Goal: Task Accomplishment & Management: Complete application form

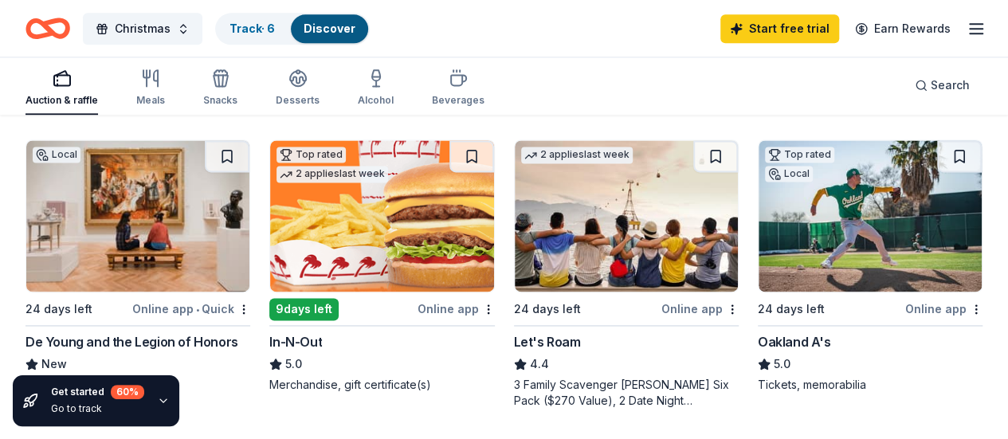
scroll to position [1066, 0]
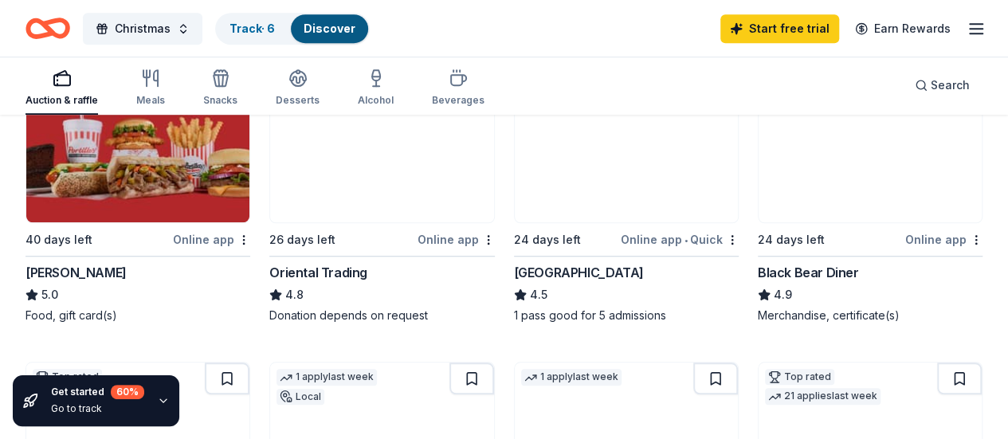
scroll to position [0, 0]
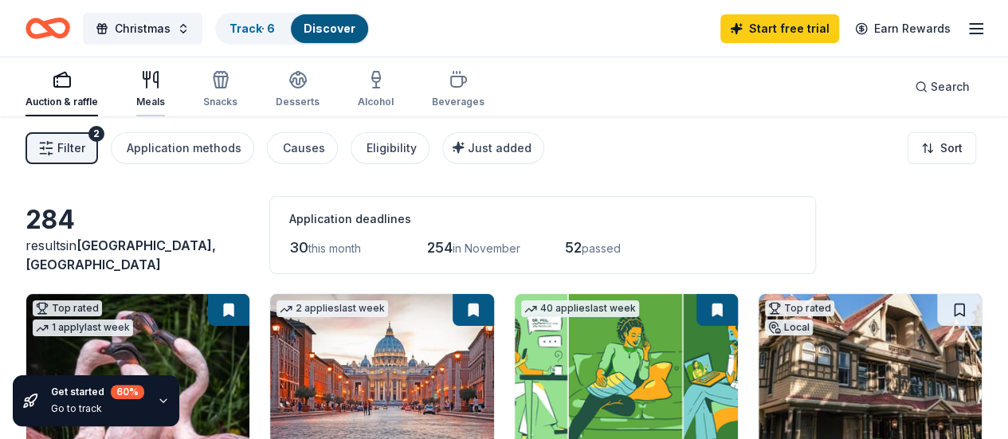
click at [159, 99] on div "Meals" at bounding box center [150, 102] width 29 height 13
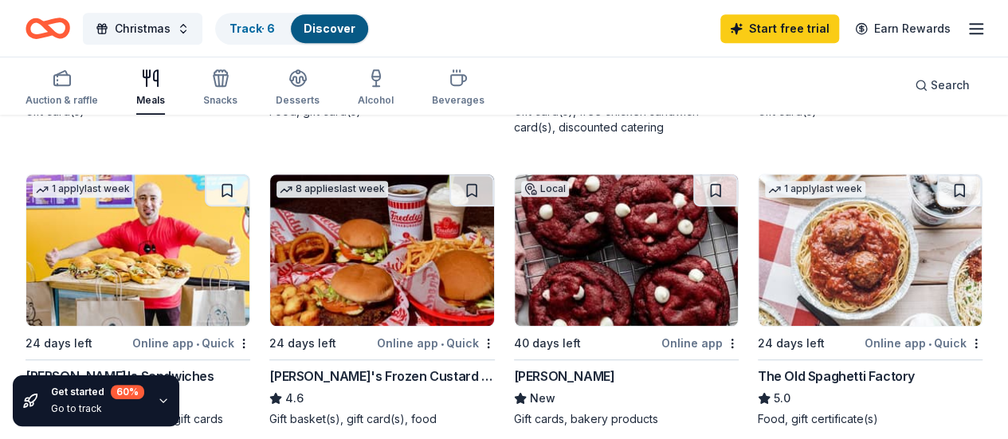
scroll to position [451, 0]
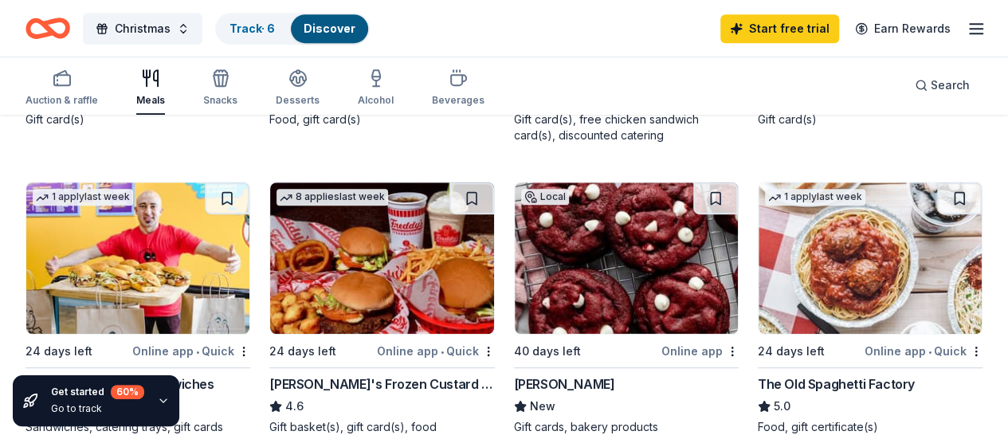
scroll to position [417, 0]
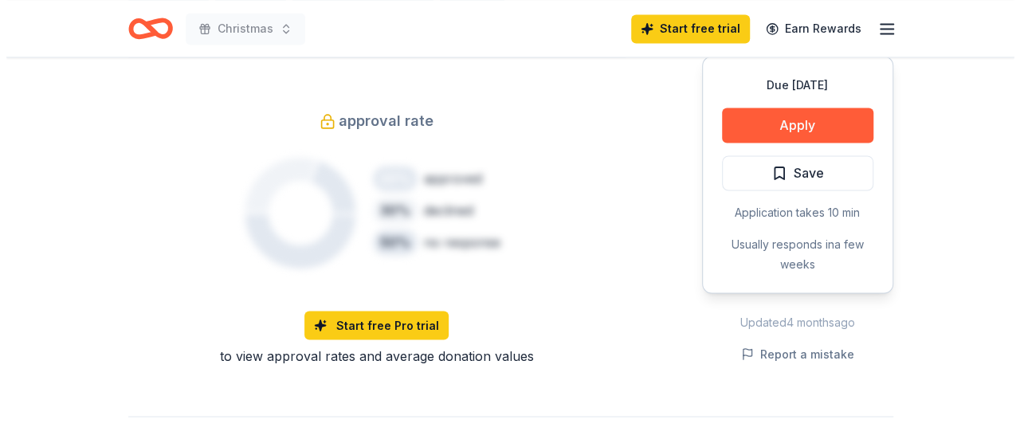
scroll to position [1083, 0]
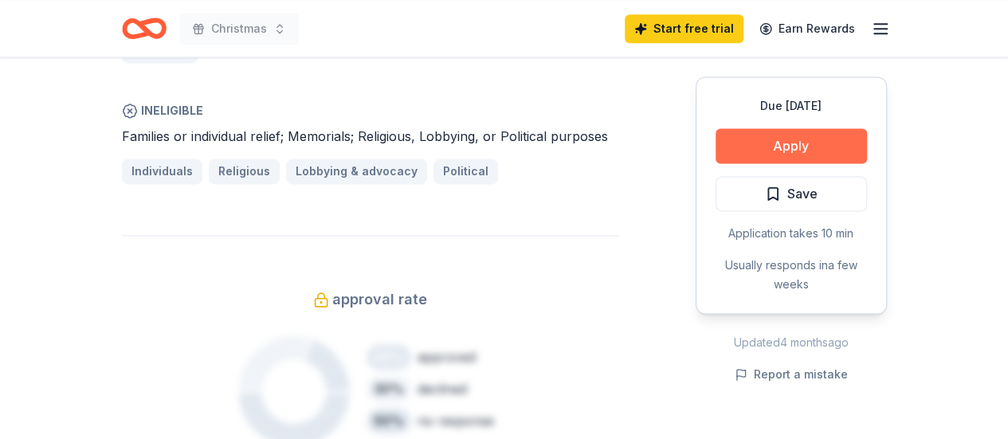
click at [740, 146] on button "Apply" at bounding box center [791, 145] width 151 height 35
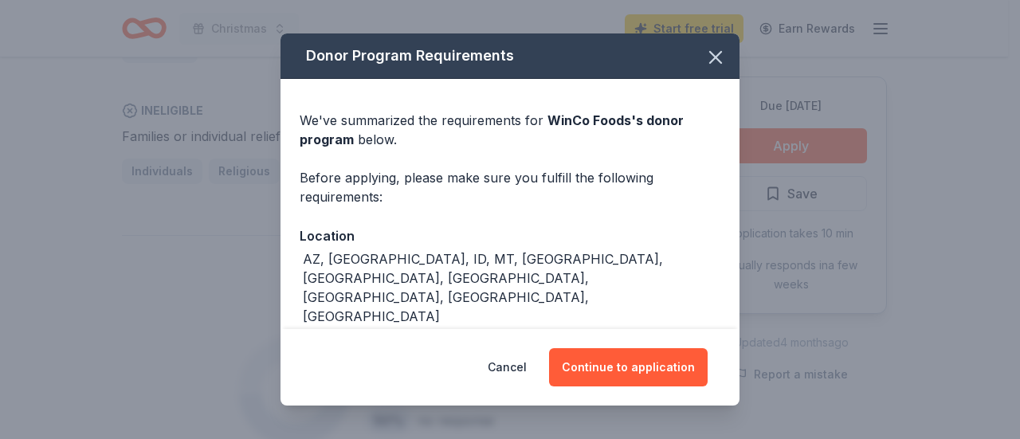
scroll to position [209, 0]
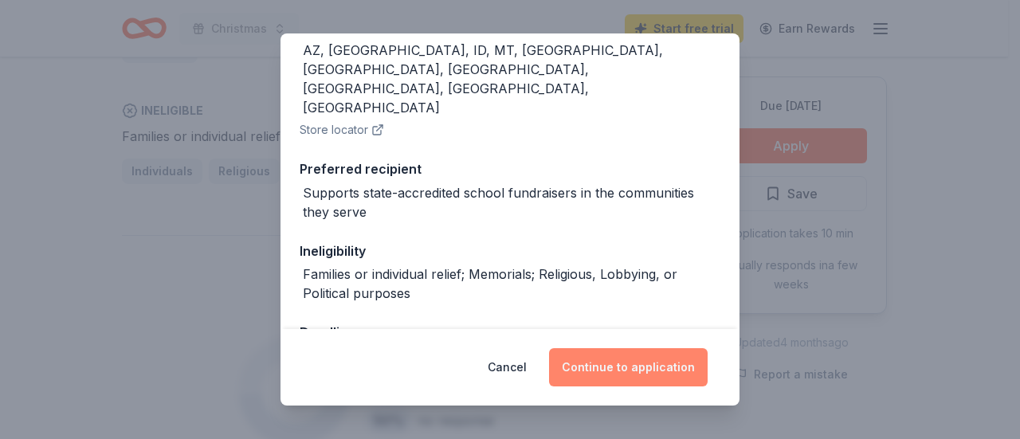
click at [620, 362] on button "Continue to application" at bounding box center [628, 367] width 159 height 38
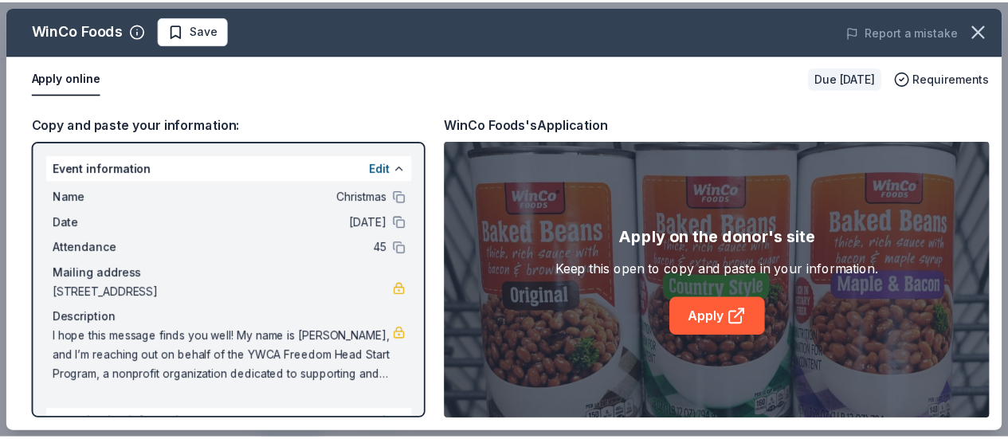
scroll to position [196, 0]
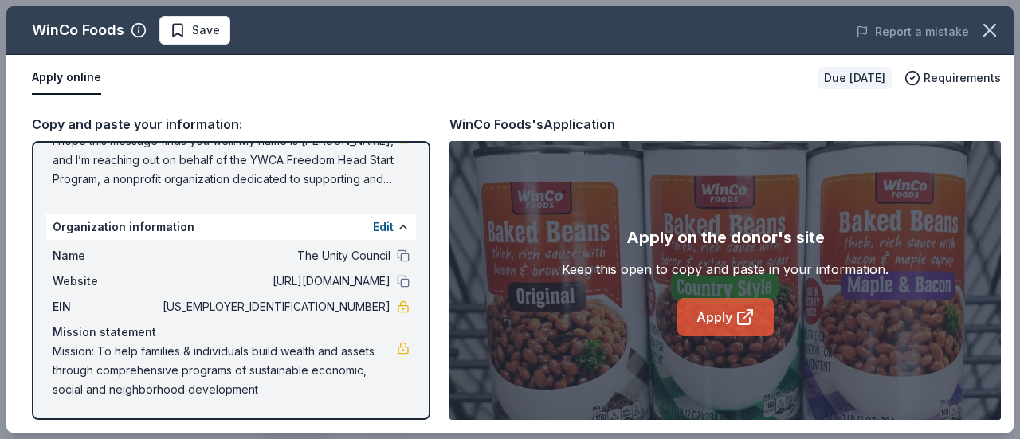
click at [716, 315] on link "Apply" at bounding box center [725, 317] width 96 height 38
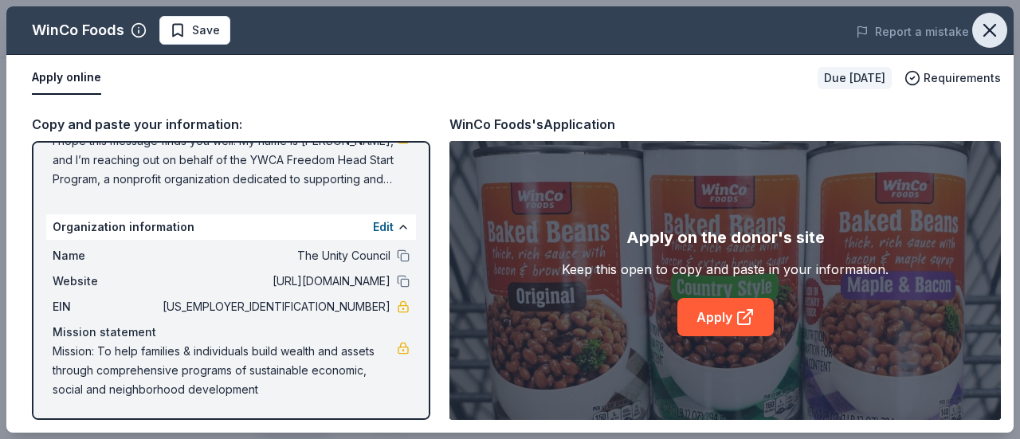
click at [991, 30] on icon "button" at bounding box center [989, 30] width 11 height 11
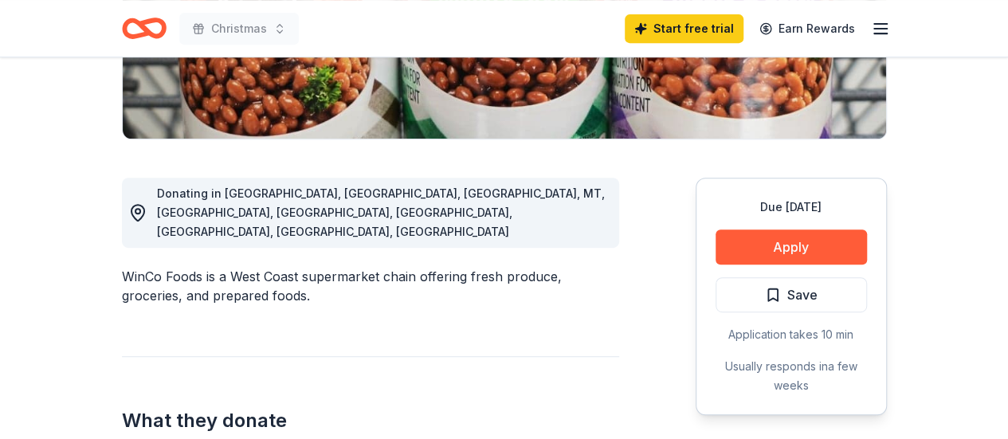
scroll to position [331, 0]
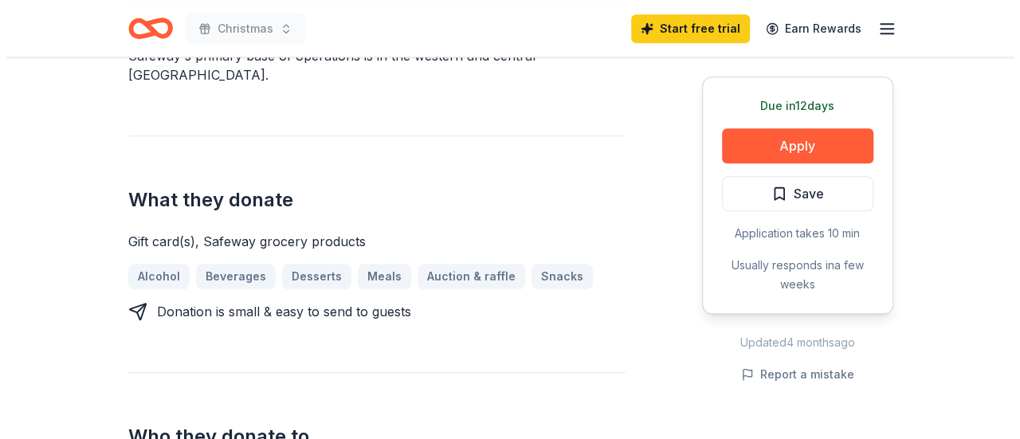
scroll to position [586, 0]
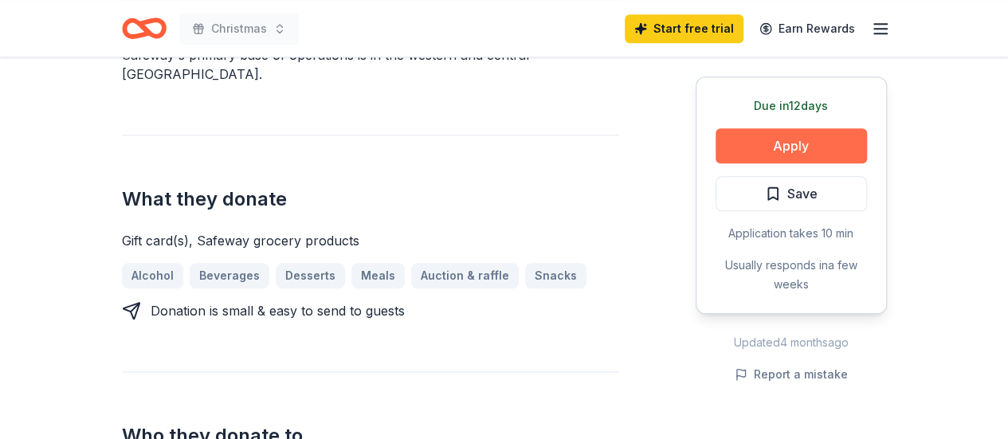
click at [813, 133] on button "Apply" at bounding box center [791, 145] width 151 height 35
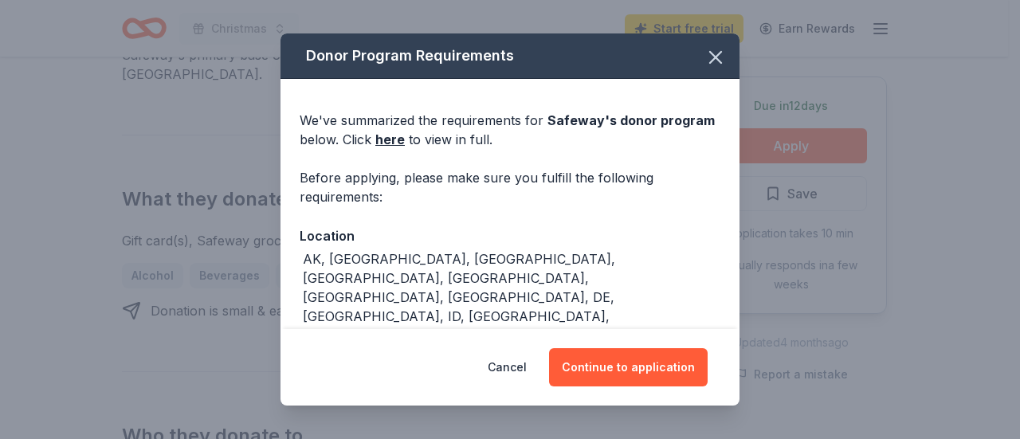
scroll to position [387, 0]
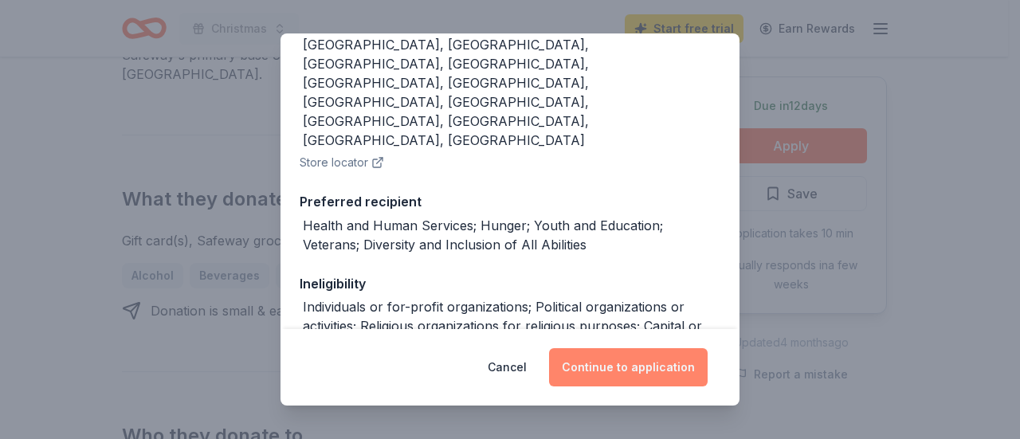
click at [606, 370] on button "Continue to application" at bounding box center [628, 367] width 159 height 38
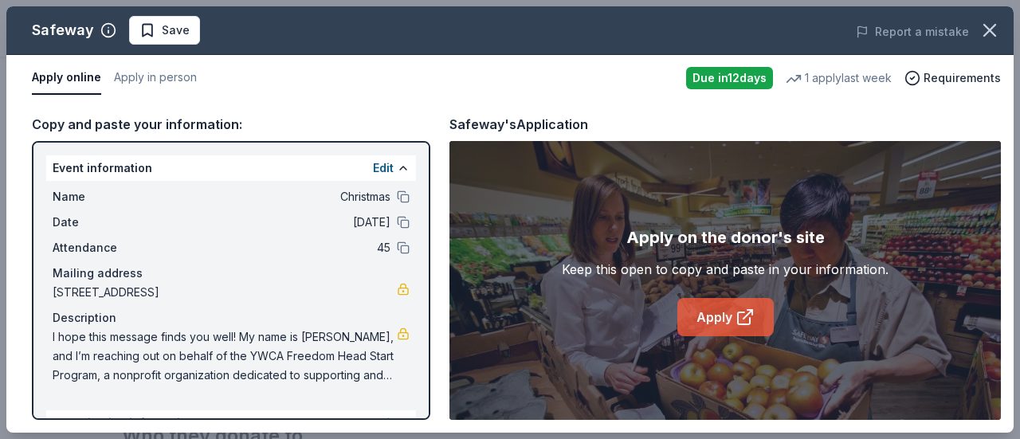
click at [693, 304] on link "Apply" at bounding box center [725, 317] width 96 height 38
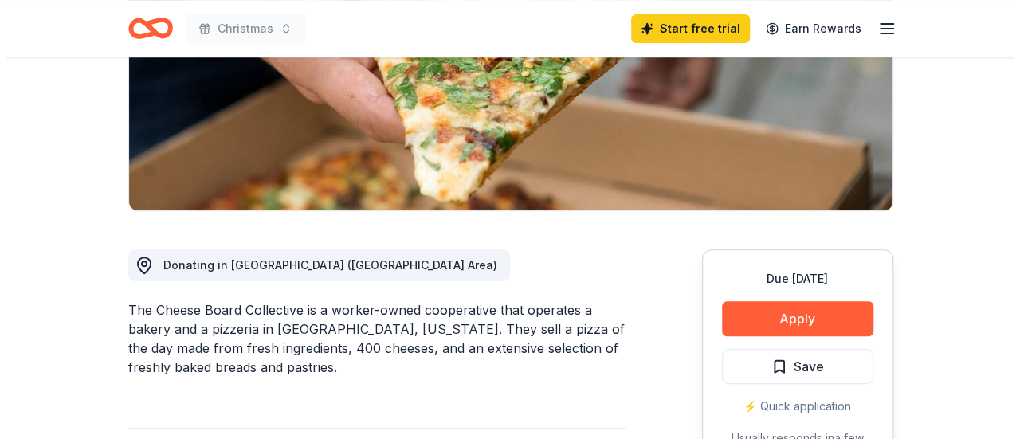
scroll to position [277, 0]
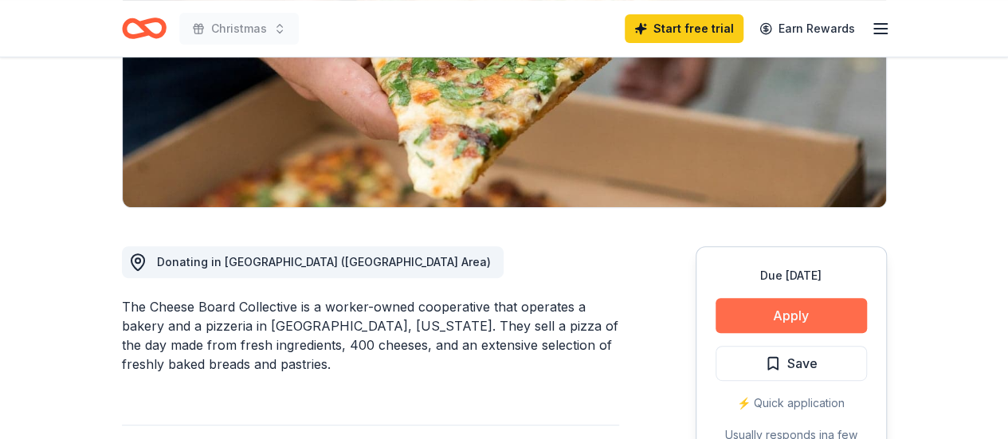
click at [797, 312] on button "Apply" at bounding box center [791, 315] width 151 height 35
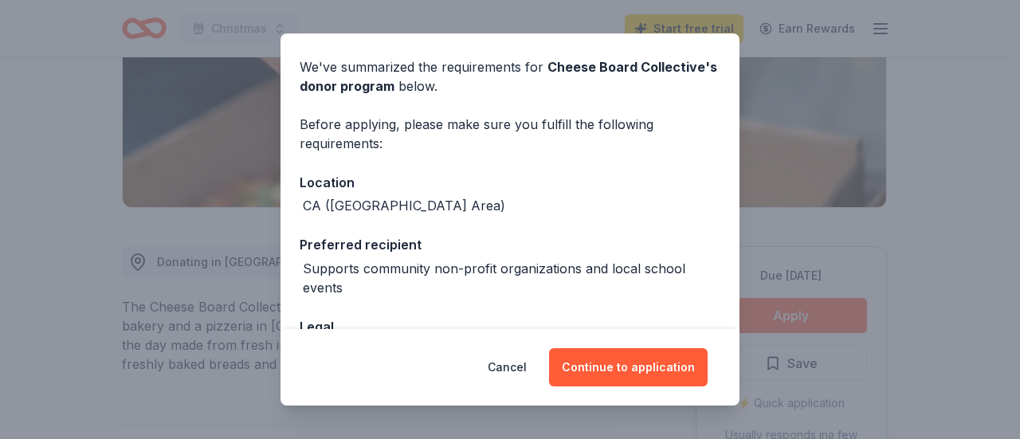
scroll to position [167, 0]
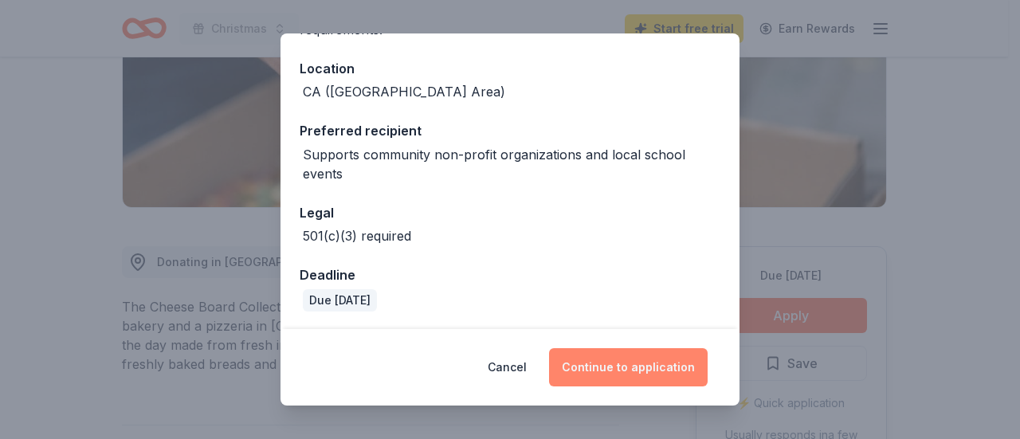
click at [620, 367] on button "Continue to application" at bounding box center [628, 367] width 159 height 38
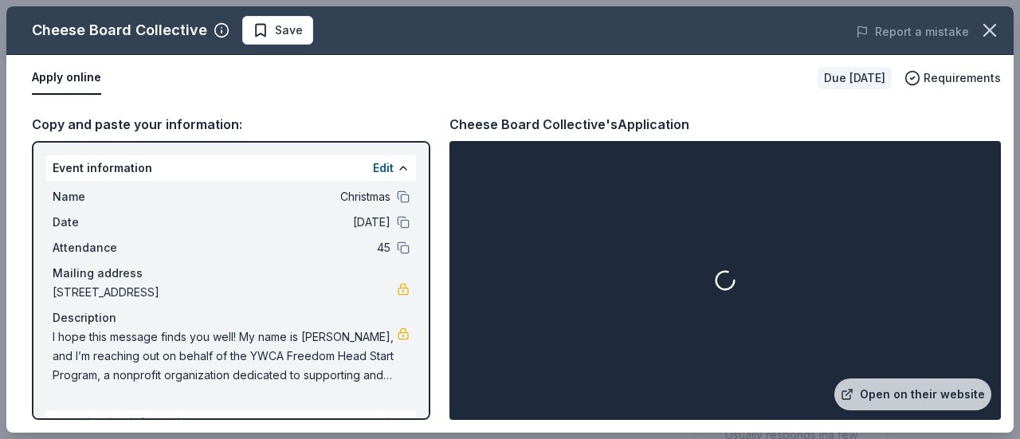
scroll to position [196, 0]
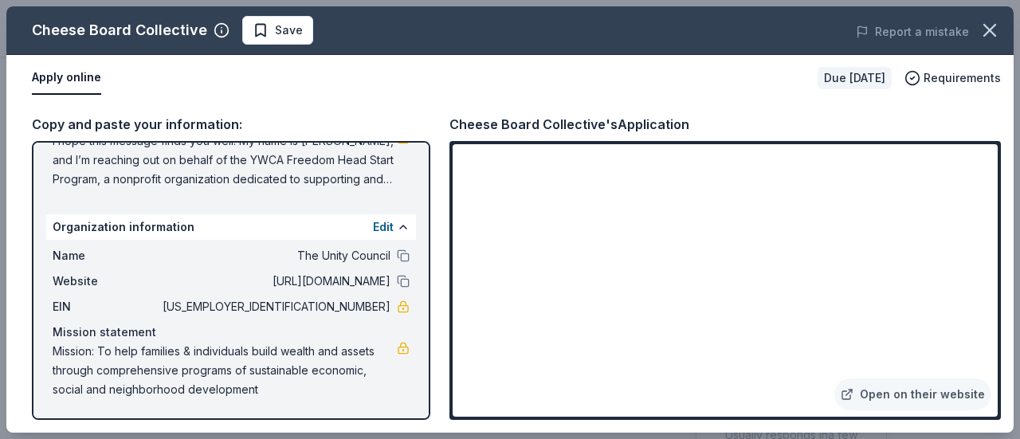
click at [387, 359] on div "Mission: To help families & individuals build wealth and assets through compreh…" at bounding box center [231, 370] width 357 height 57
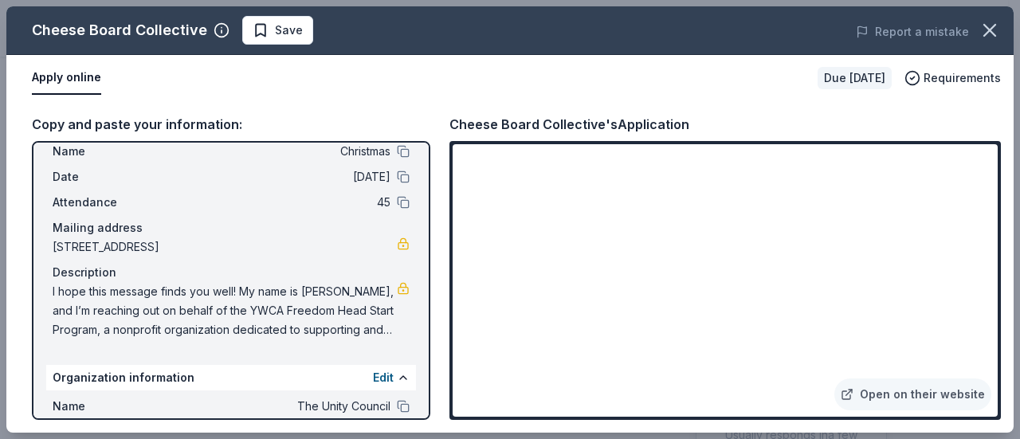
scroll to position [0, 0]
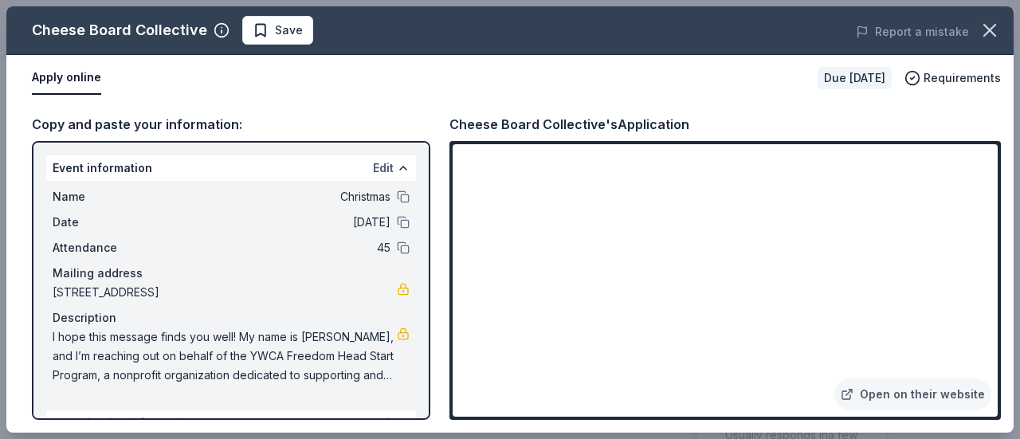
click at [373, 163] on button "Edit" at bounding box center [383, 168] width 21 height 19
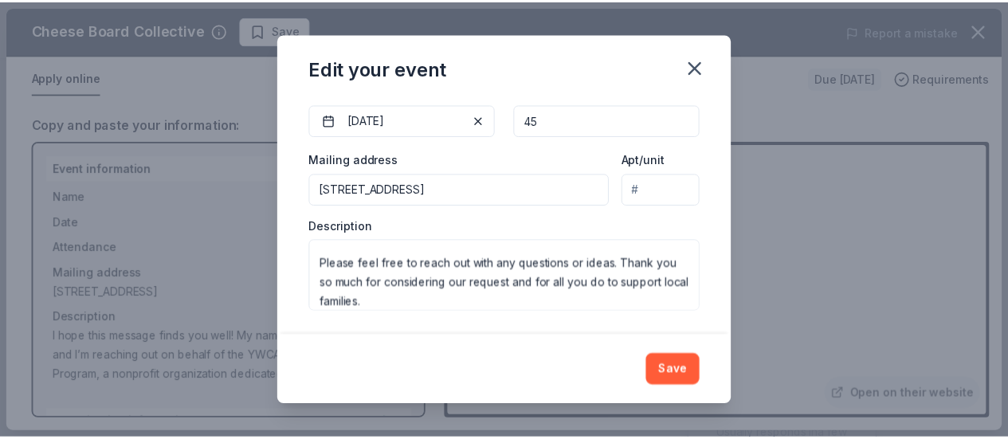
scroll to position [306, 0]
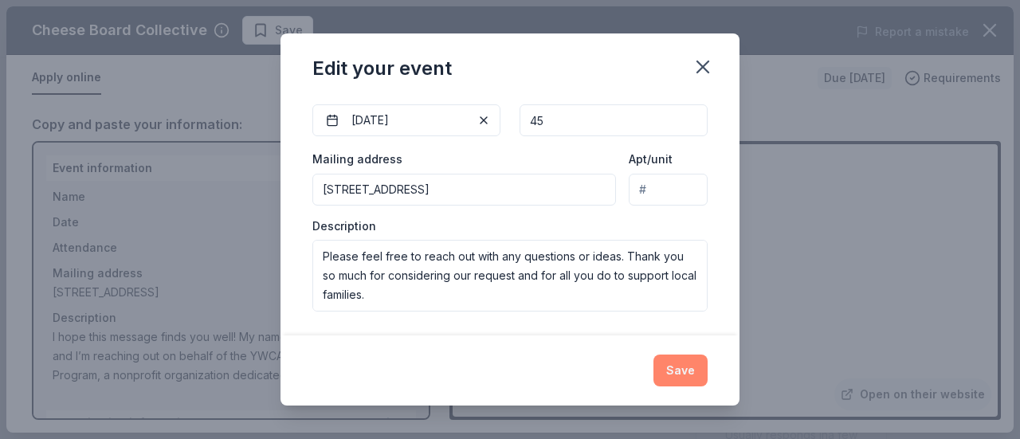
click at [685, 381] on button "Save" at bounding box center [680, 371] width 54 height 32
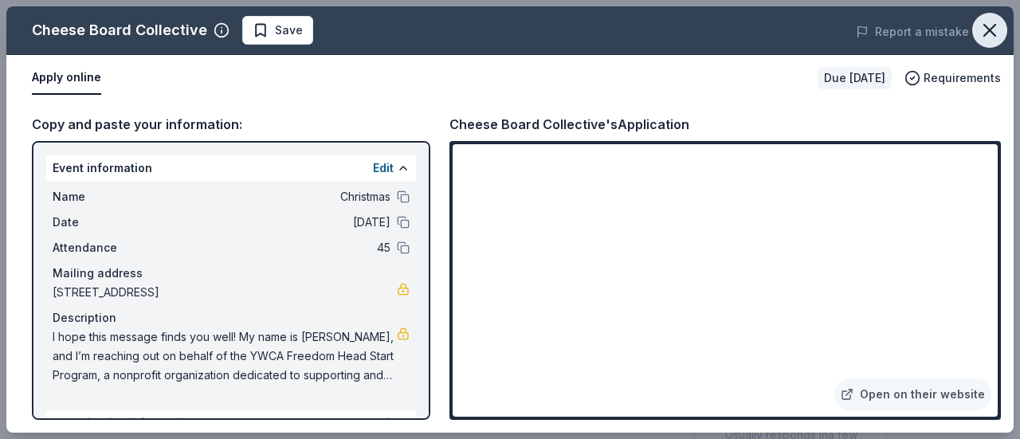
click at [990, 32] on icon "button" at bounding box center [990, 30] width 22 height 22
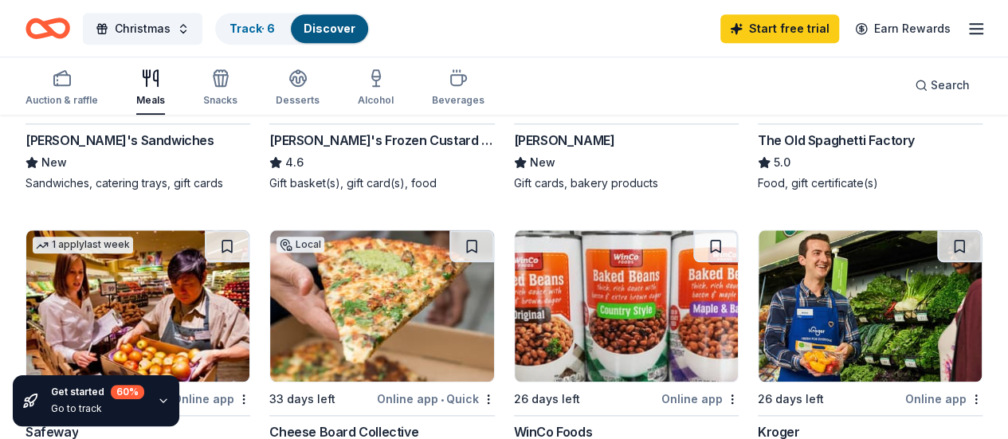
scroll to position [664, 0]
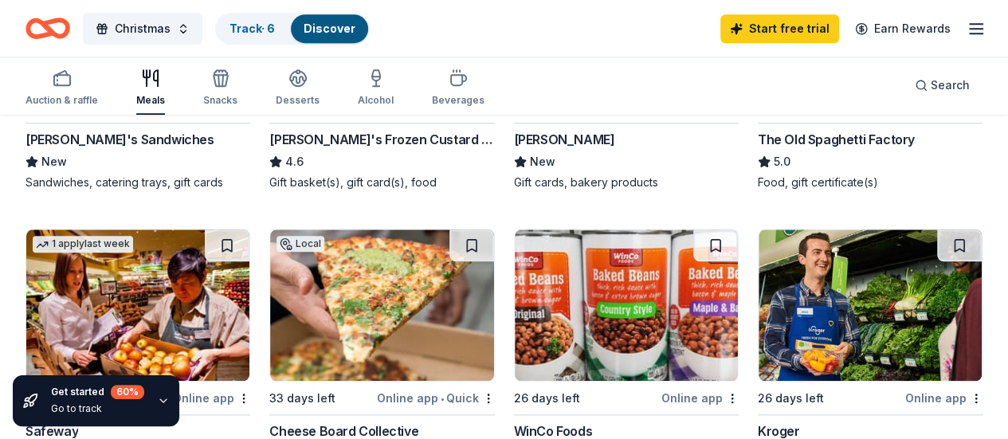
click at [759, 313] on img at bounding box center [870, 305] width 223 height 151
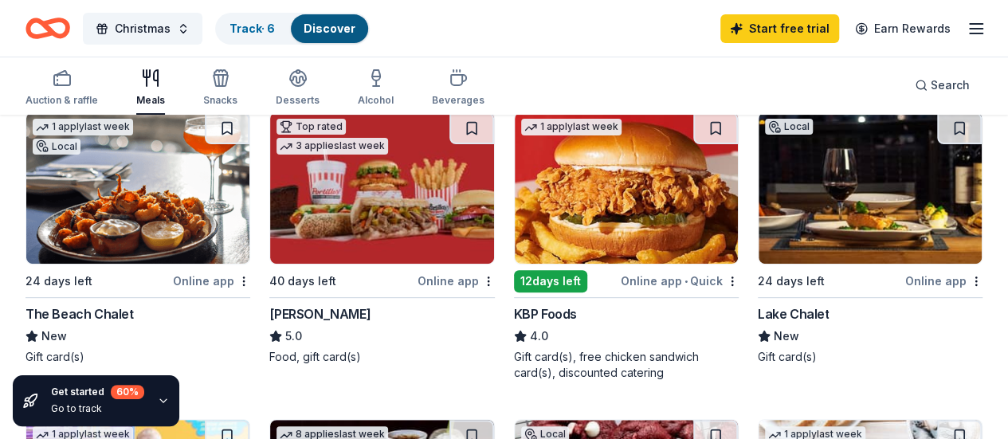
scroll to position [104, 0]
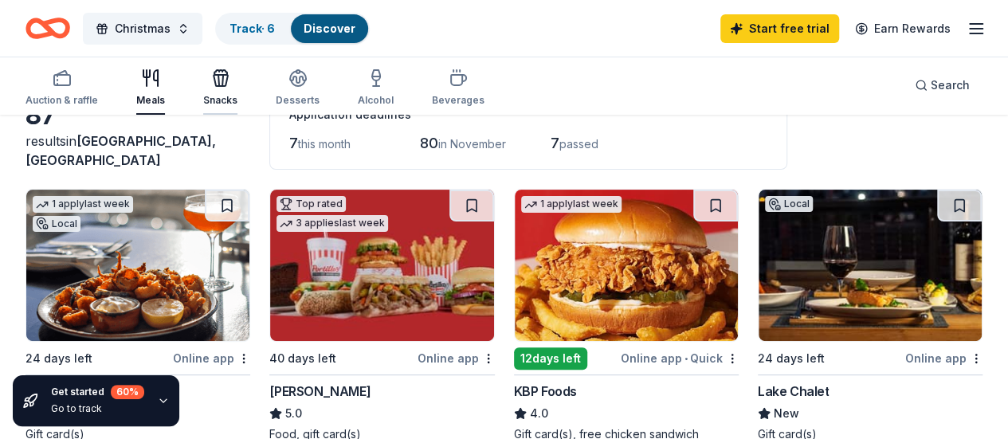
click at [223, 87] on icon "button" at bounding box center [220, 78] width 19 height 19
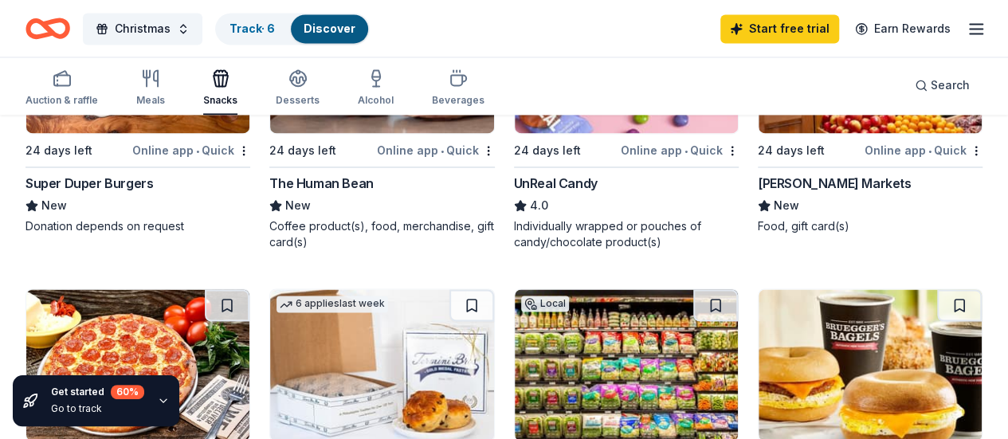
scroll to position [944, 0]
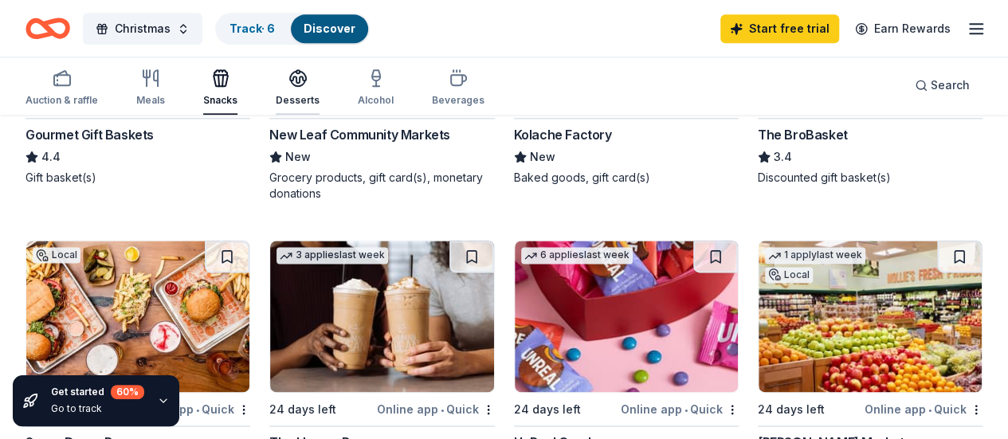
click at [314, 96] on div "Desserts" at bounding box center [298, 100] width 44 height 13
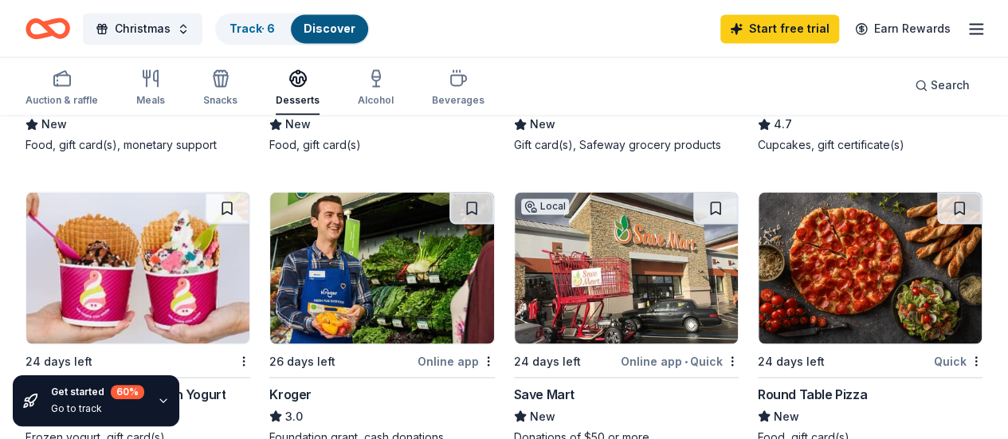
scroll to position [1215, 0]
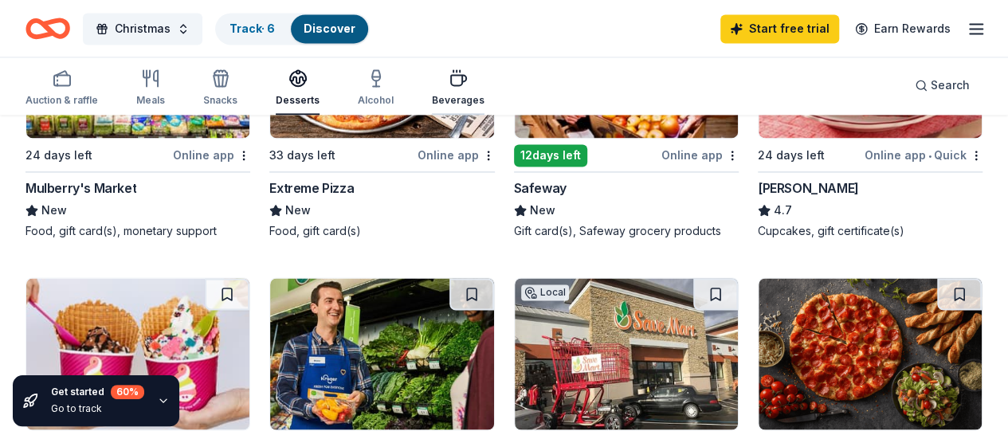
click at [450, 94] on div "Beverages" at bounding box center [458, 100] width 53 height 13
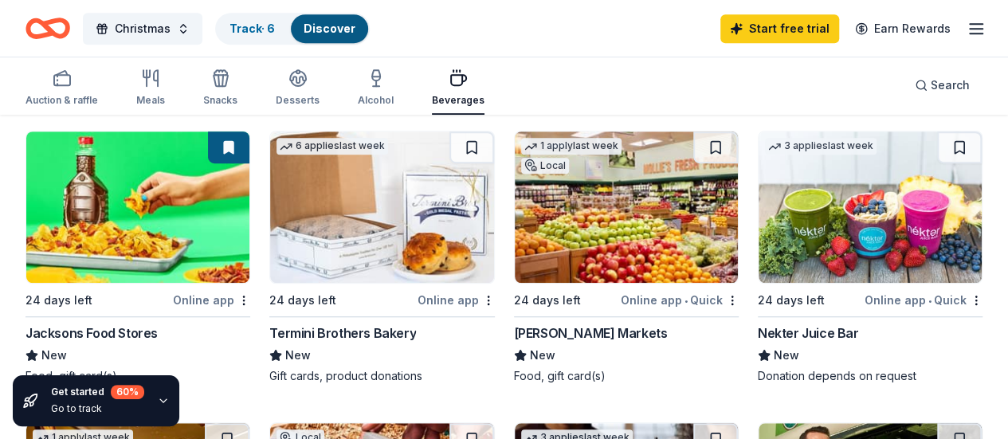
scroll to position [469, 0]
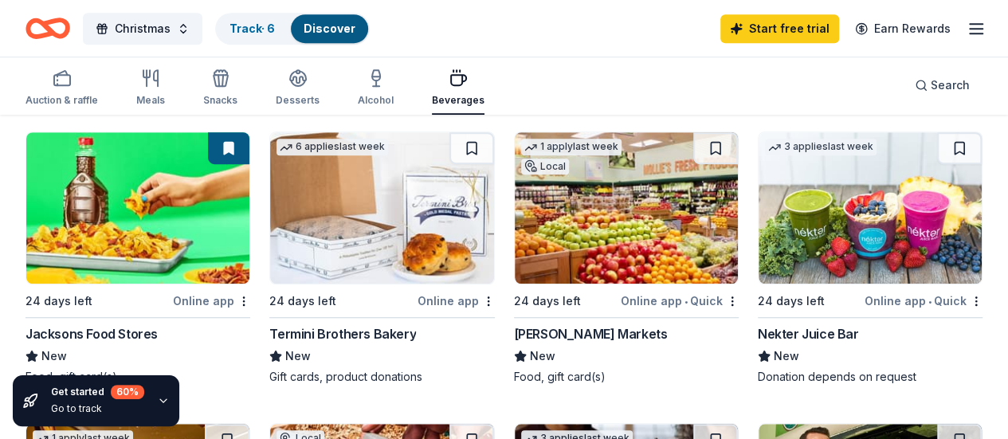
click at [759, 254] on img at bounding box center [870, 207] width 223 height 151
